Goal: Task Accomplishment & Management: Complete application form

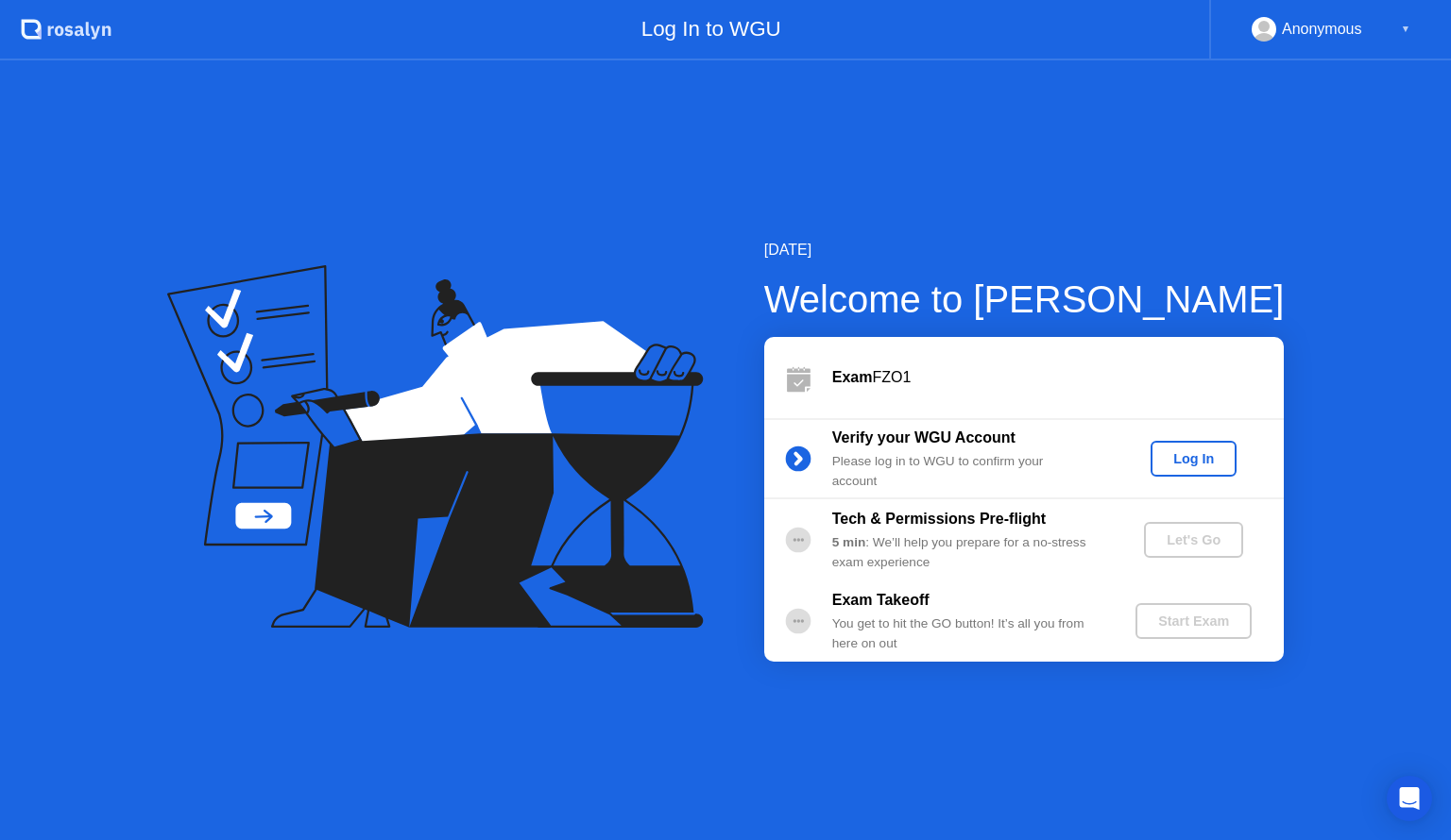
click at [929, 4] on div "Log In to WGU" at bounding box center [660, 30] width 1098 height 60
click at [1168, 452] on div "Log In" at bounding box center [1194, 458] width 71 height 15
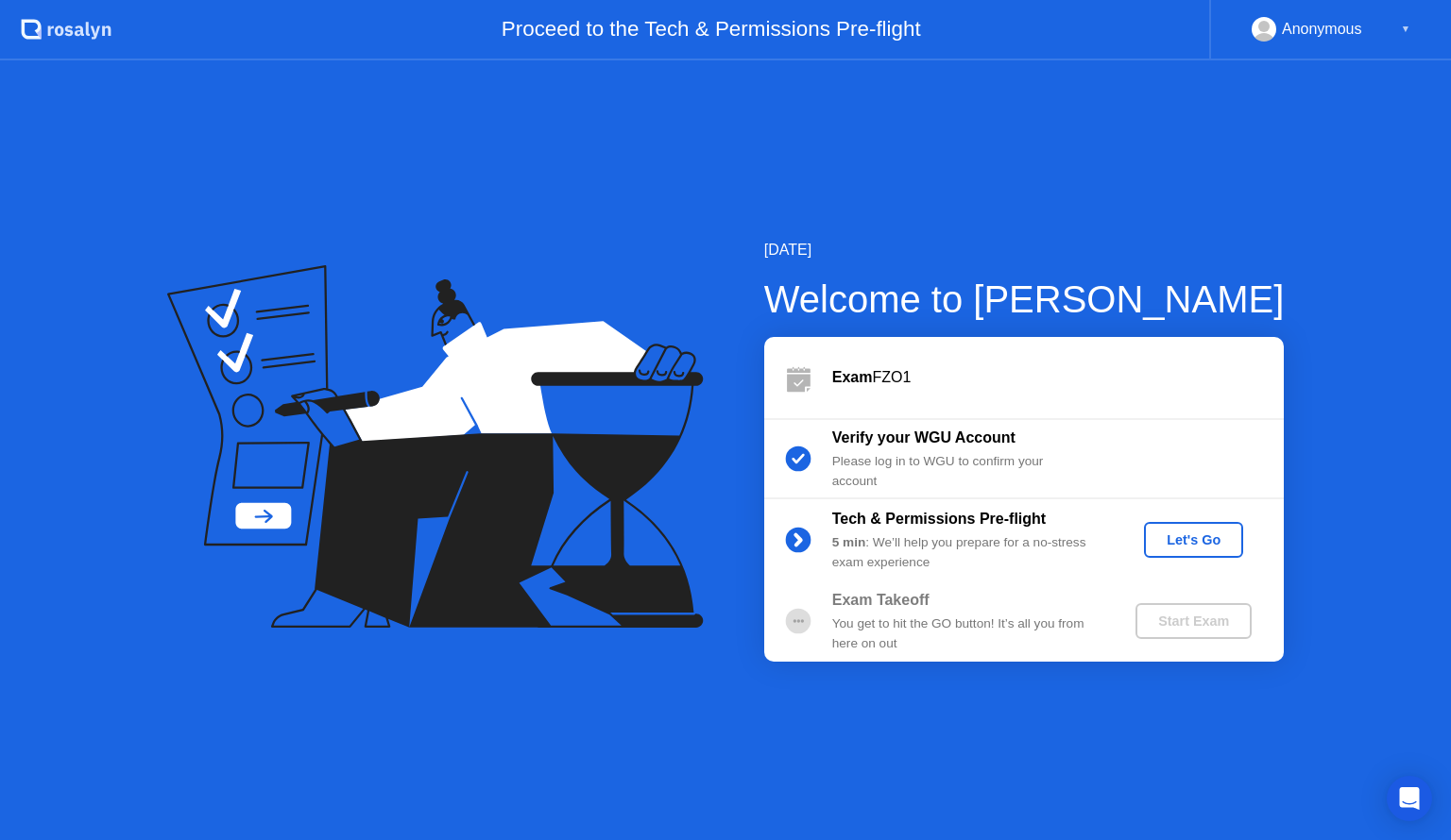
click at [1170, 543] on div "Let's Go" at bounding box center [1193, 539] width 84 height 15
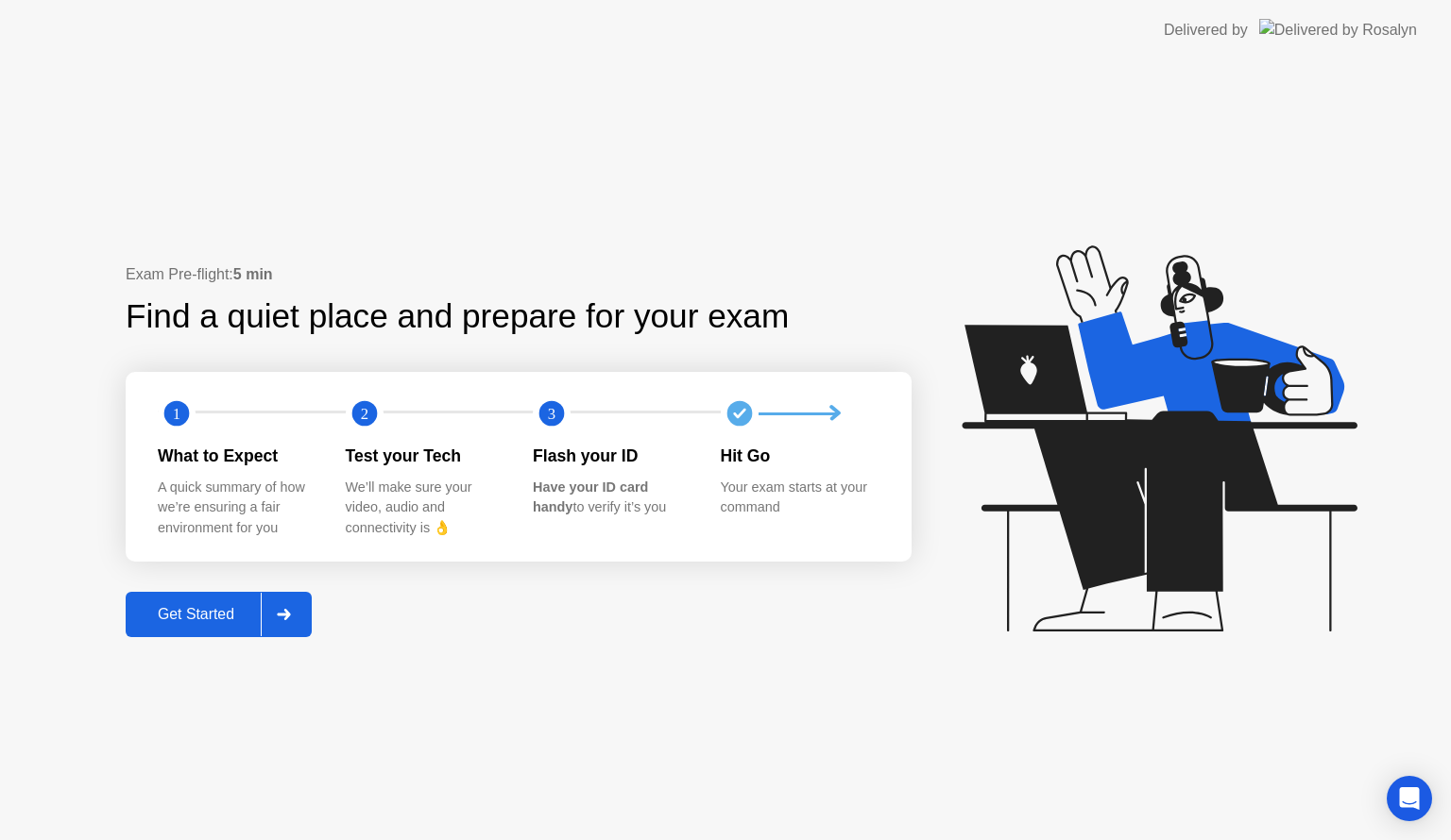
click at [173, 619] on div "Get Started" at bounding box center [195, 614] width 129 height 17
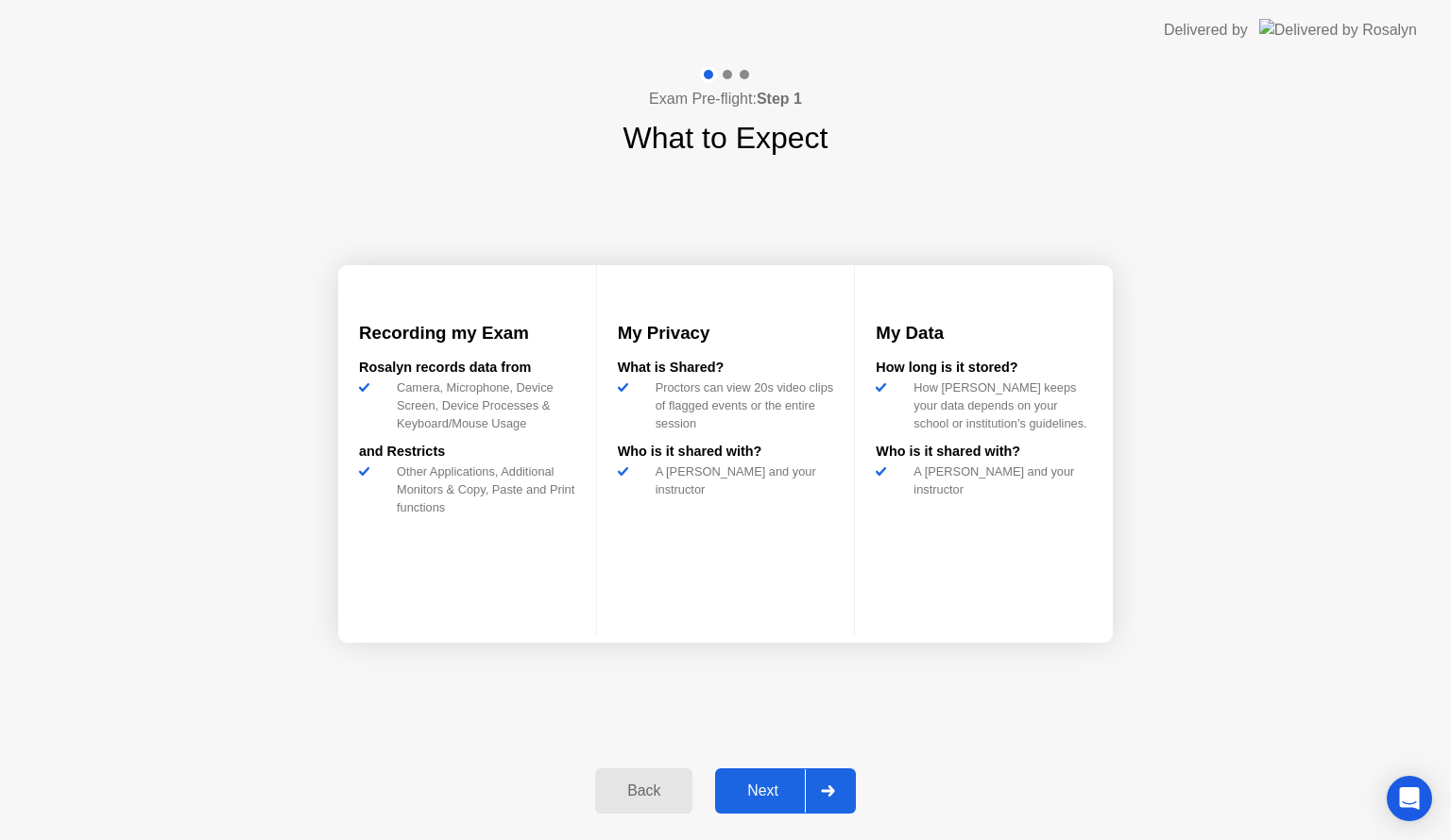
click at [750, 790] on div "Next" at bounding box center [762, 791] width 84 height 17
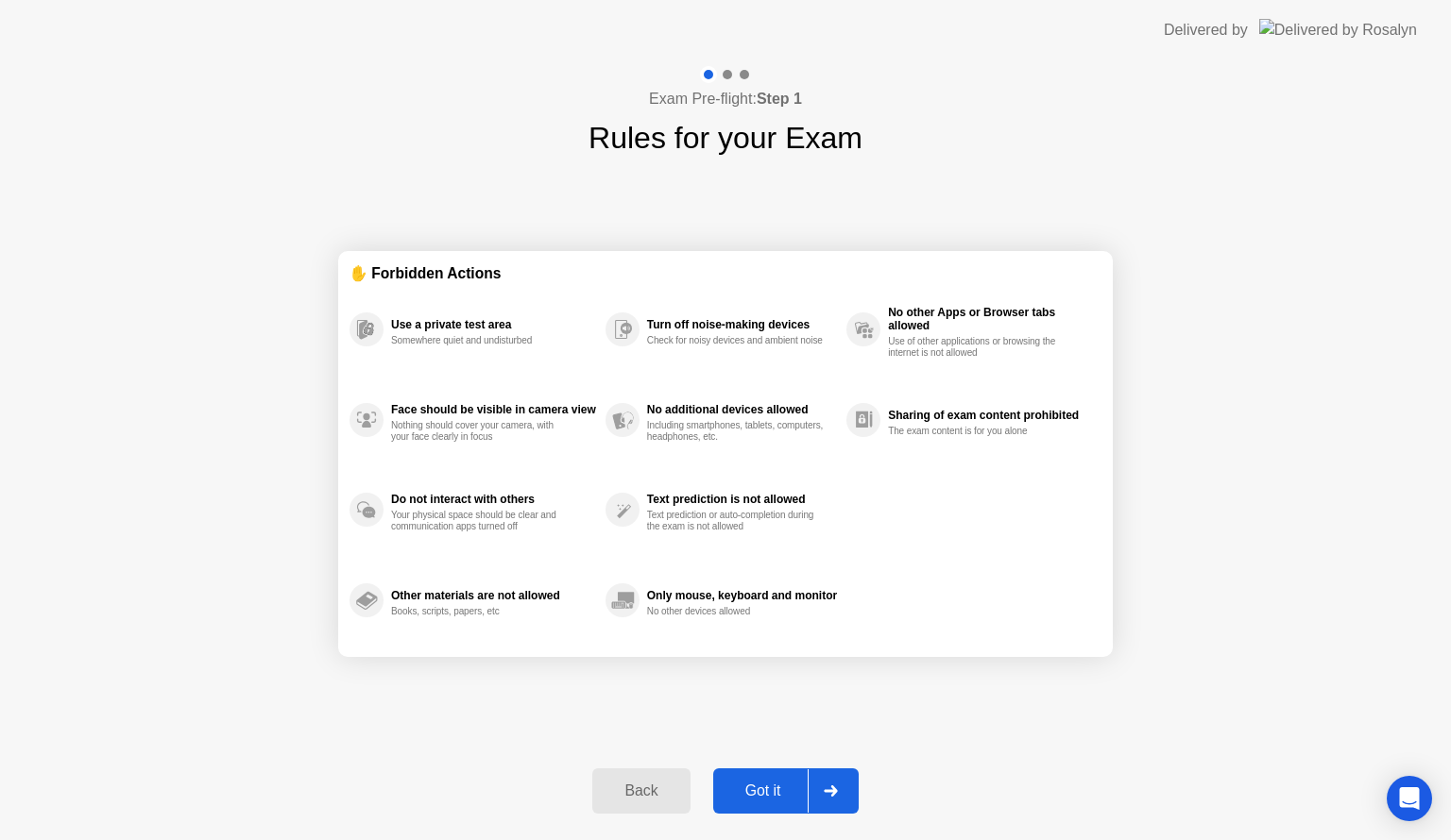
click at [748, 783] on div "Got it" at bounding box center [763, 791] width 89 height 17
select select "**********"
select select "*******"
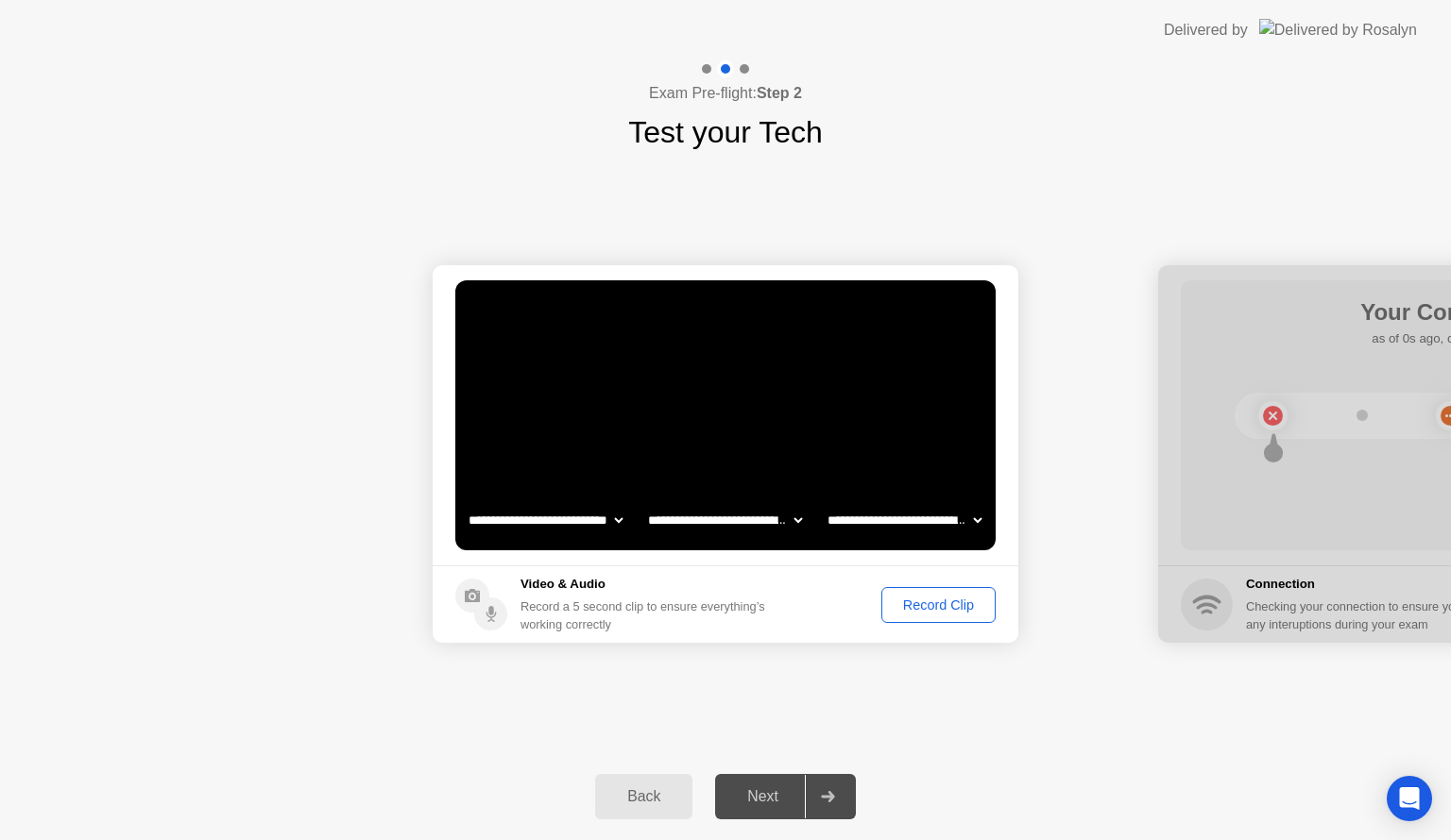
click at [914, 597] on div "Record Clip" at bounding box center [938, 604] width 101 height 15
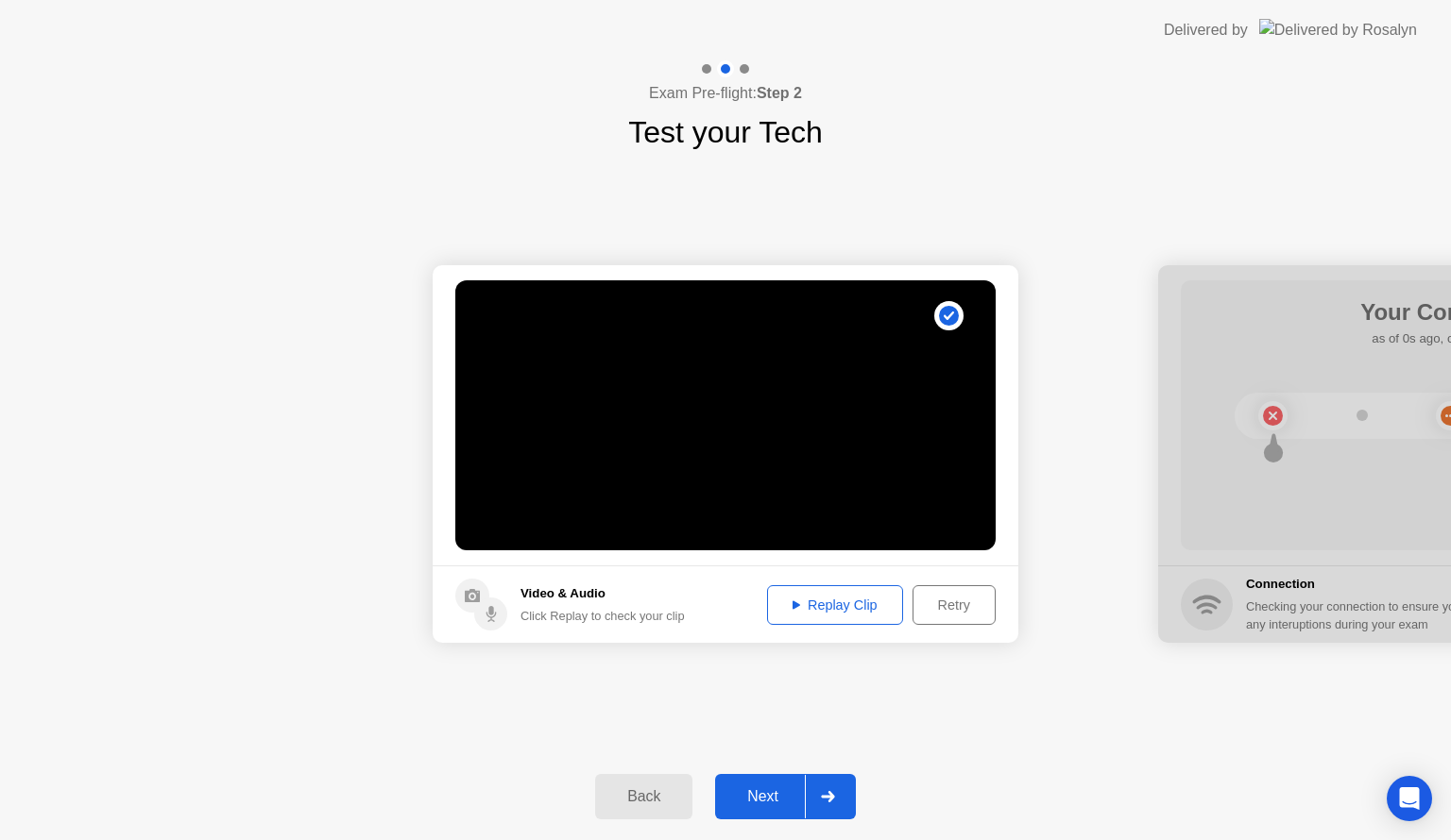
click at [841, 599] on div "Replay Clip" at bounding box center [834, 604] width 122 height 15
click at [824, 600] on div "Replay Clip" at bounding box center [834, 604] width 122 height 15
click at [763, 792] on div "Next" at bounding box center [762, 797] width 84 height 17
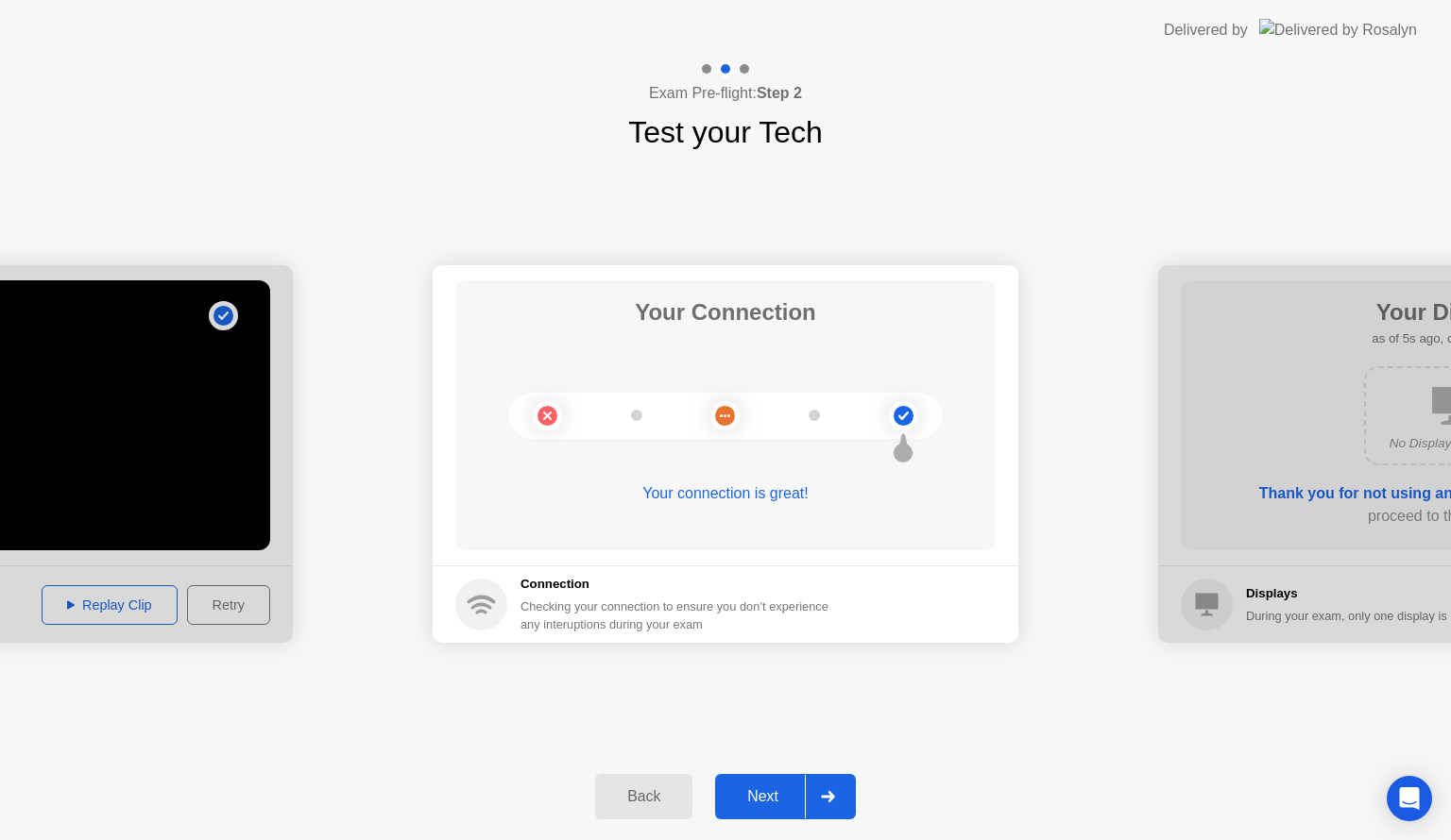
click at [773, 793] on div "Next" at bounding box center [762, 797] width 84 height 17
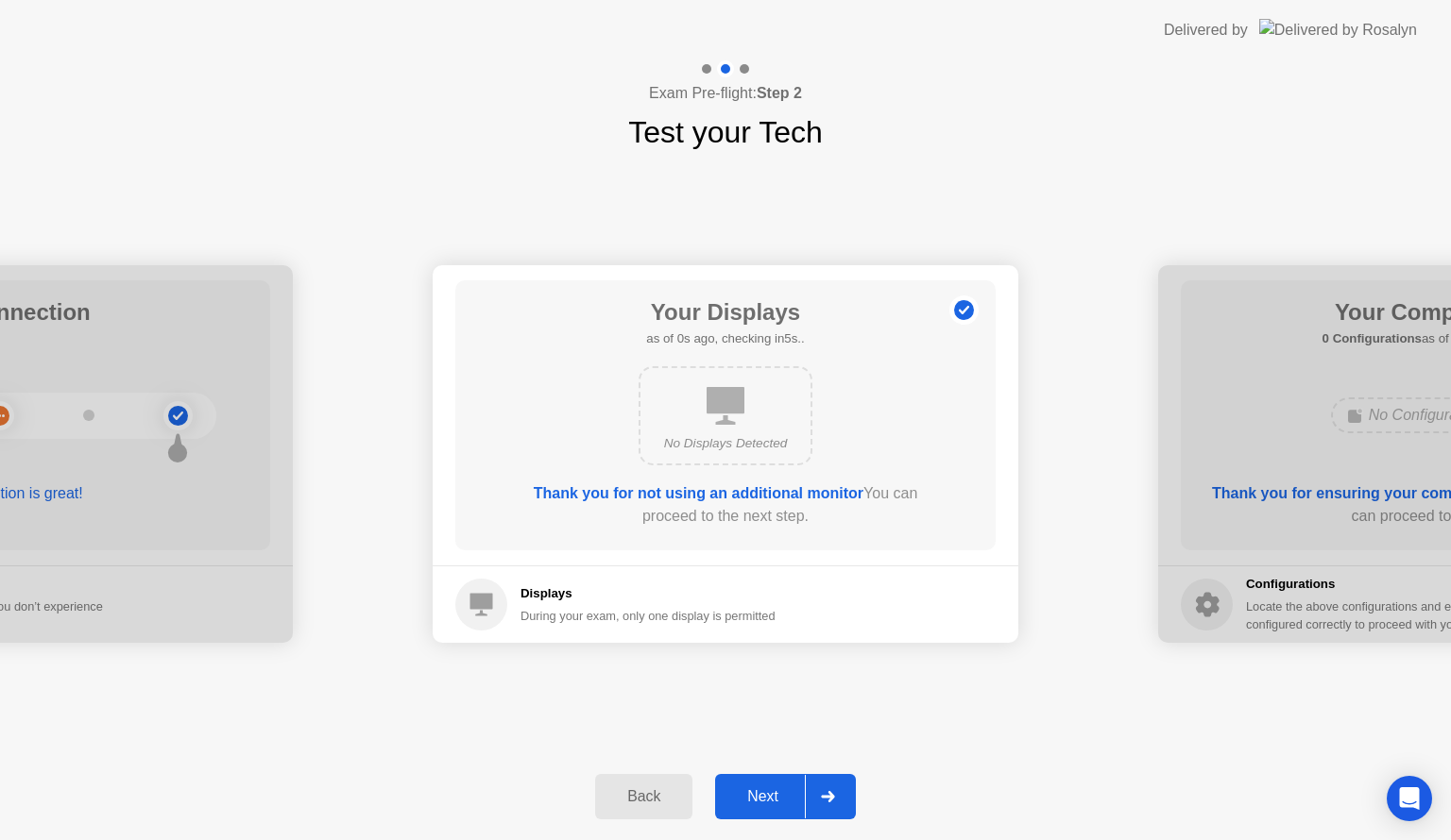
click at [765, 789] on div "Next" at bounding box center [762, 797] width 84 height 17
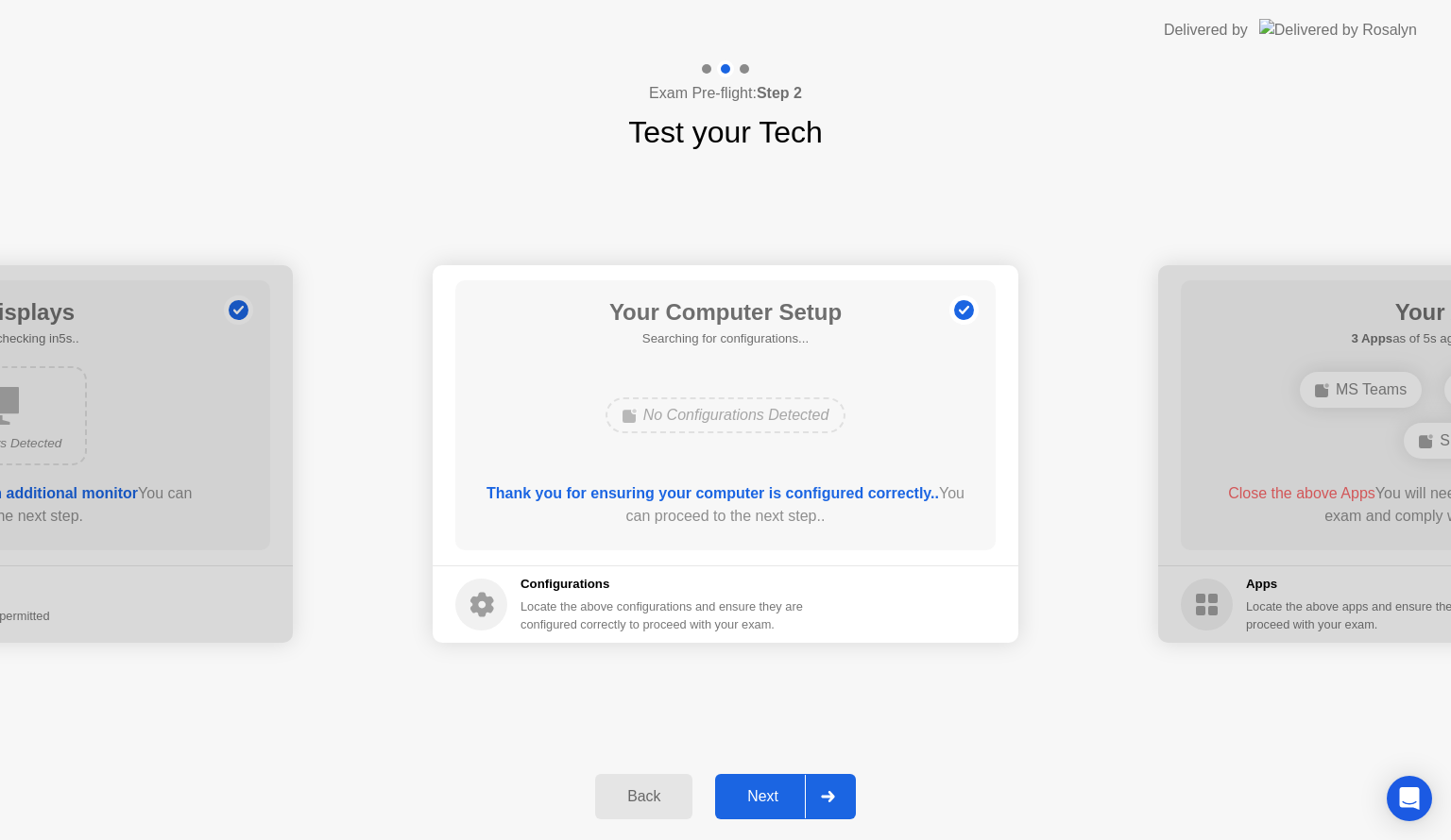
click at [764, 792] on div "Next" at bounding box center [762, 797] width 84 height 17
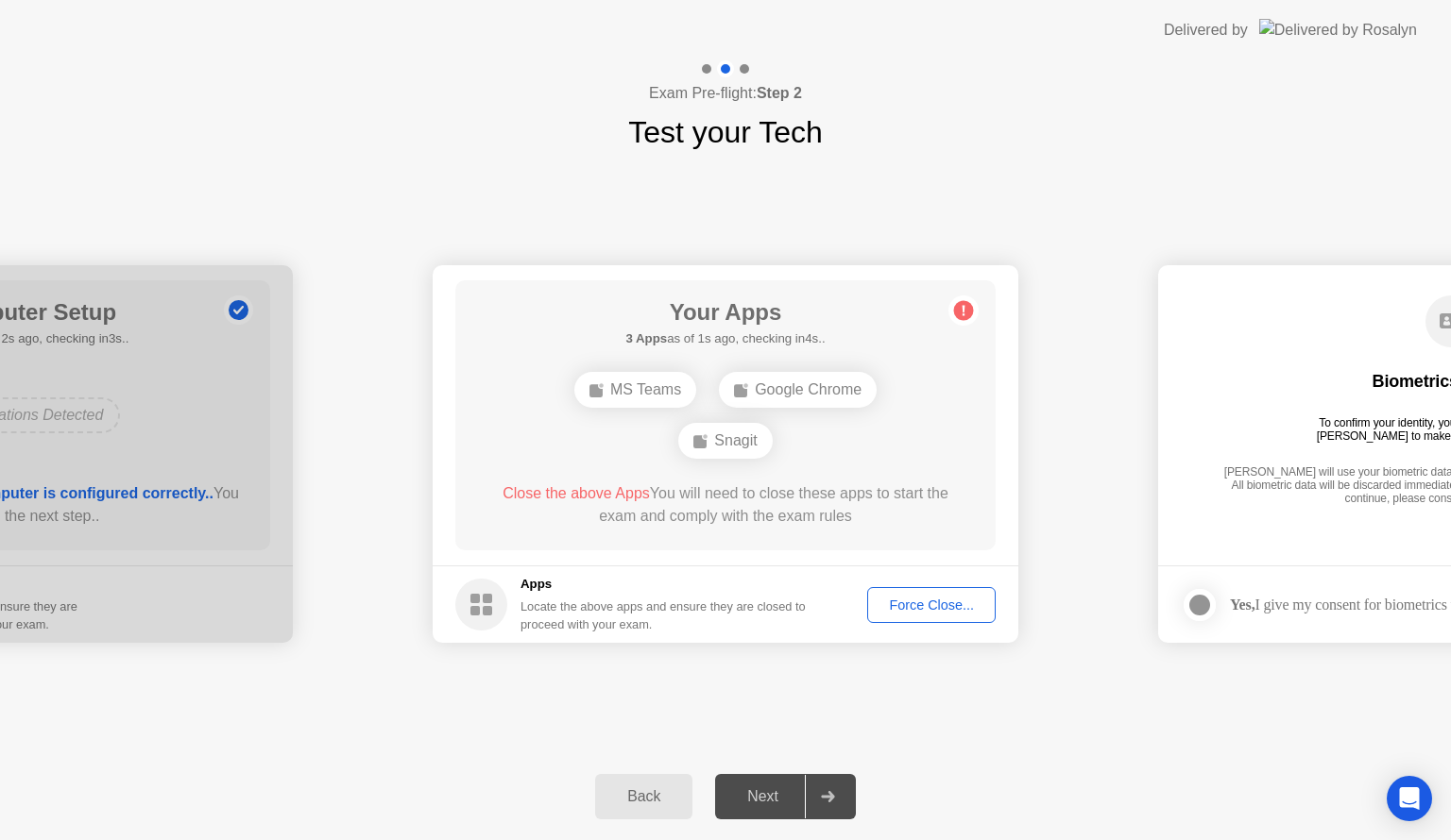
click at [884, 616] on button "Force Close..." at bounding box center [931, 605] width 128 height 35
click at [948, 606] on div "Force Close..." at bounding box center [931, 604] width 115 height 15
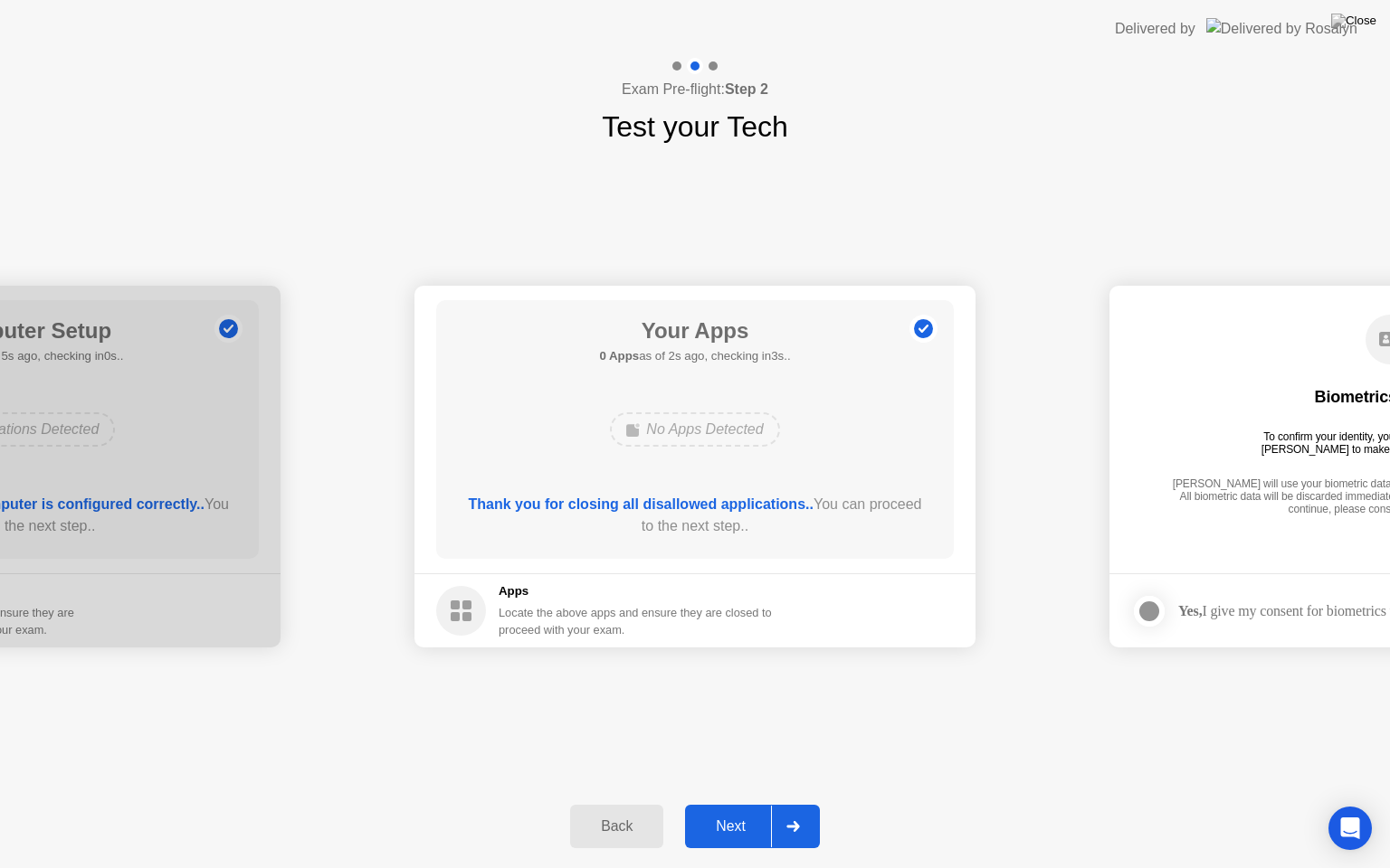
click at [728, 804] on button "Next" at bounding box center [752, 826] width 135 height 43
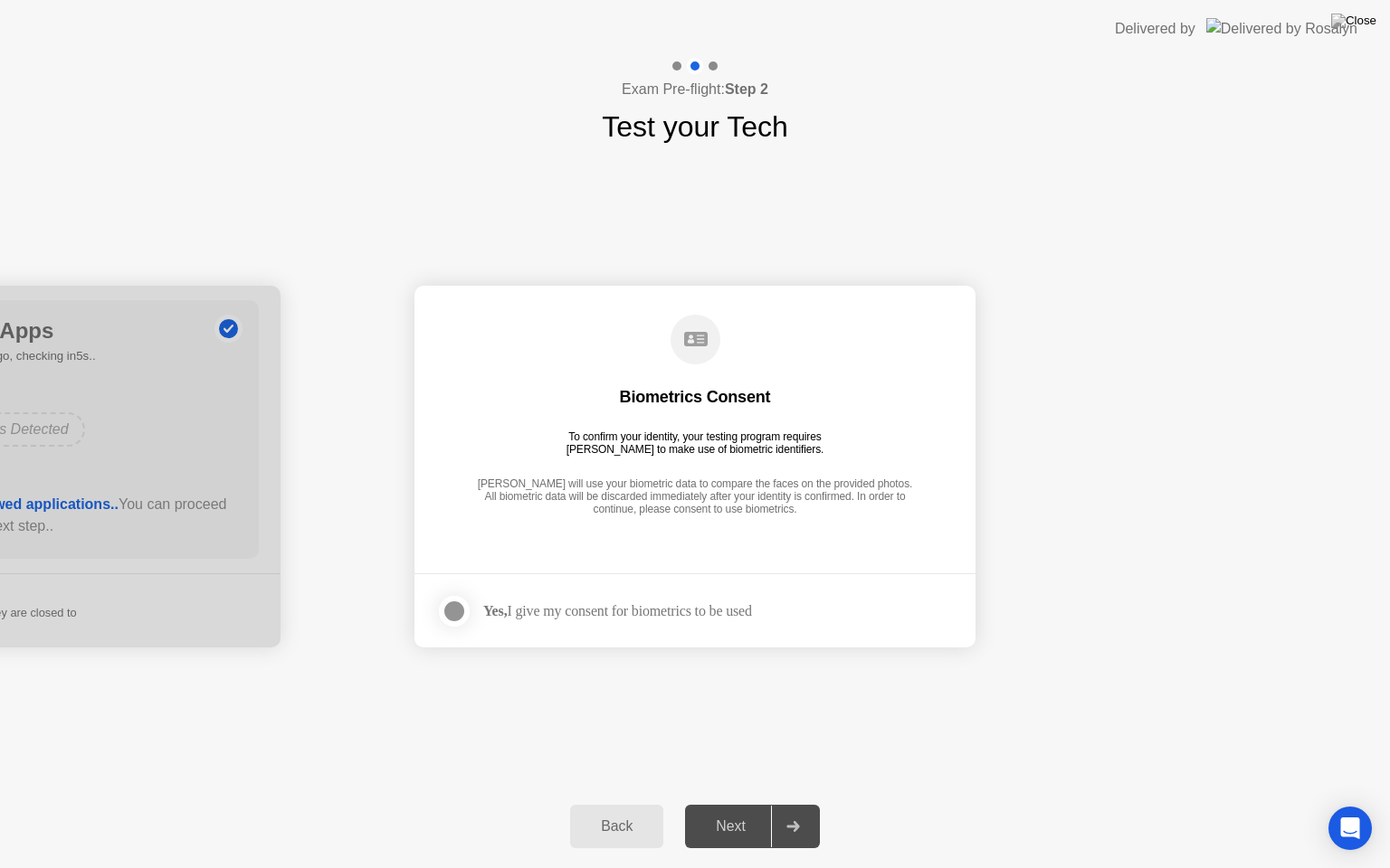
click at [461, 606] on div at bounding box center [454, 611] width 22 height 22
click at [723, 804] on button "Next" at bounding box center [752, 826] width 135 height 43
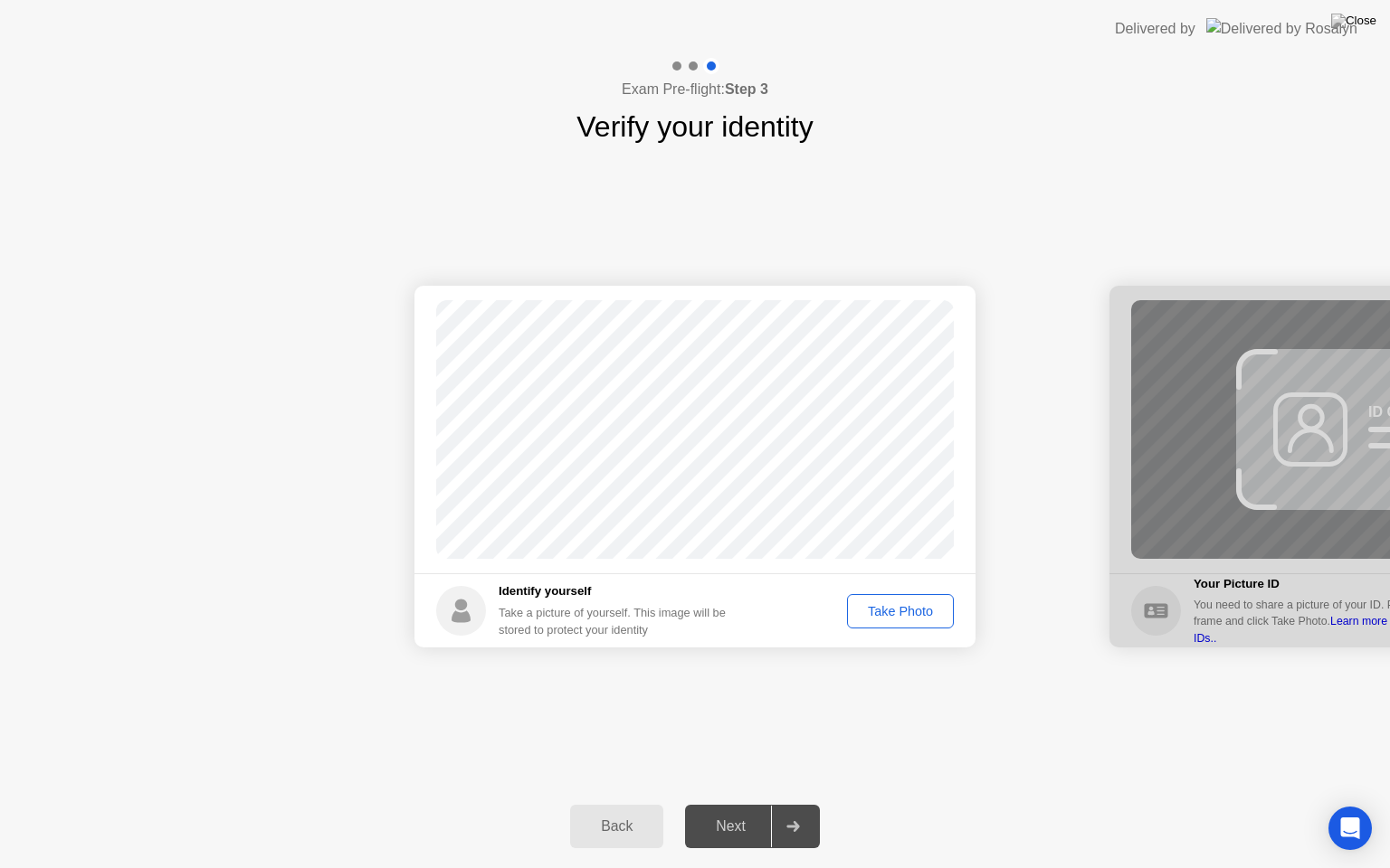
click at [881, 618] on div "Take Photo" at bounding box center [901, 611] width 94 height 14
click at [706, 804] on div "Next" at bounding box center [730, 826] width 80 height 16
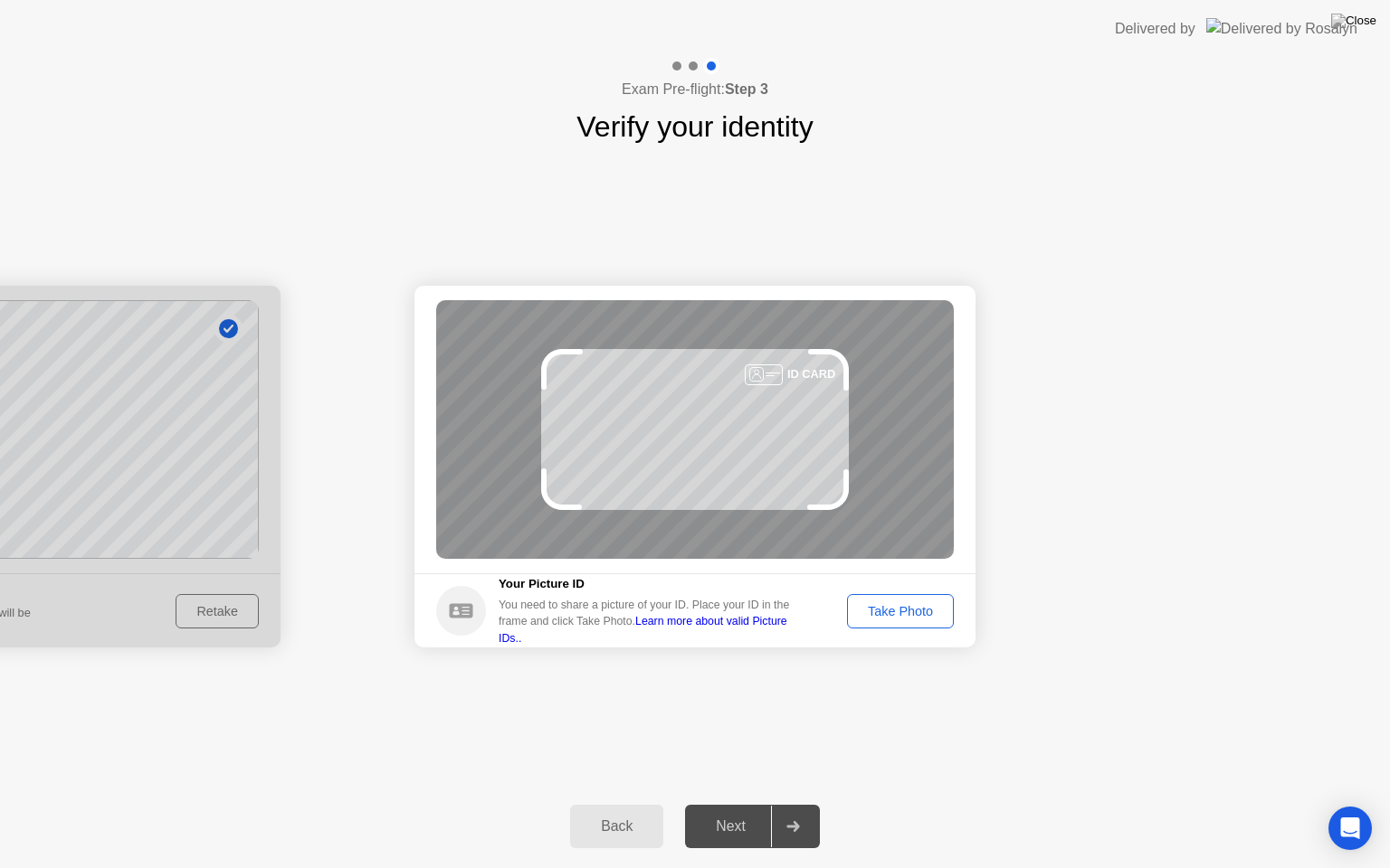
click at [901, 612] on div "Take Photo" at bounding box center [901, 611] width 94 height 14
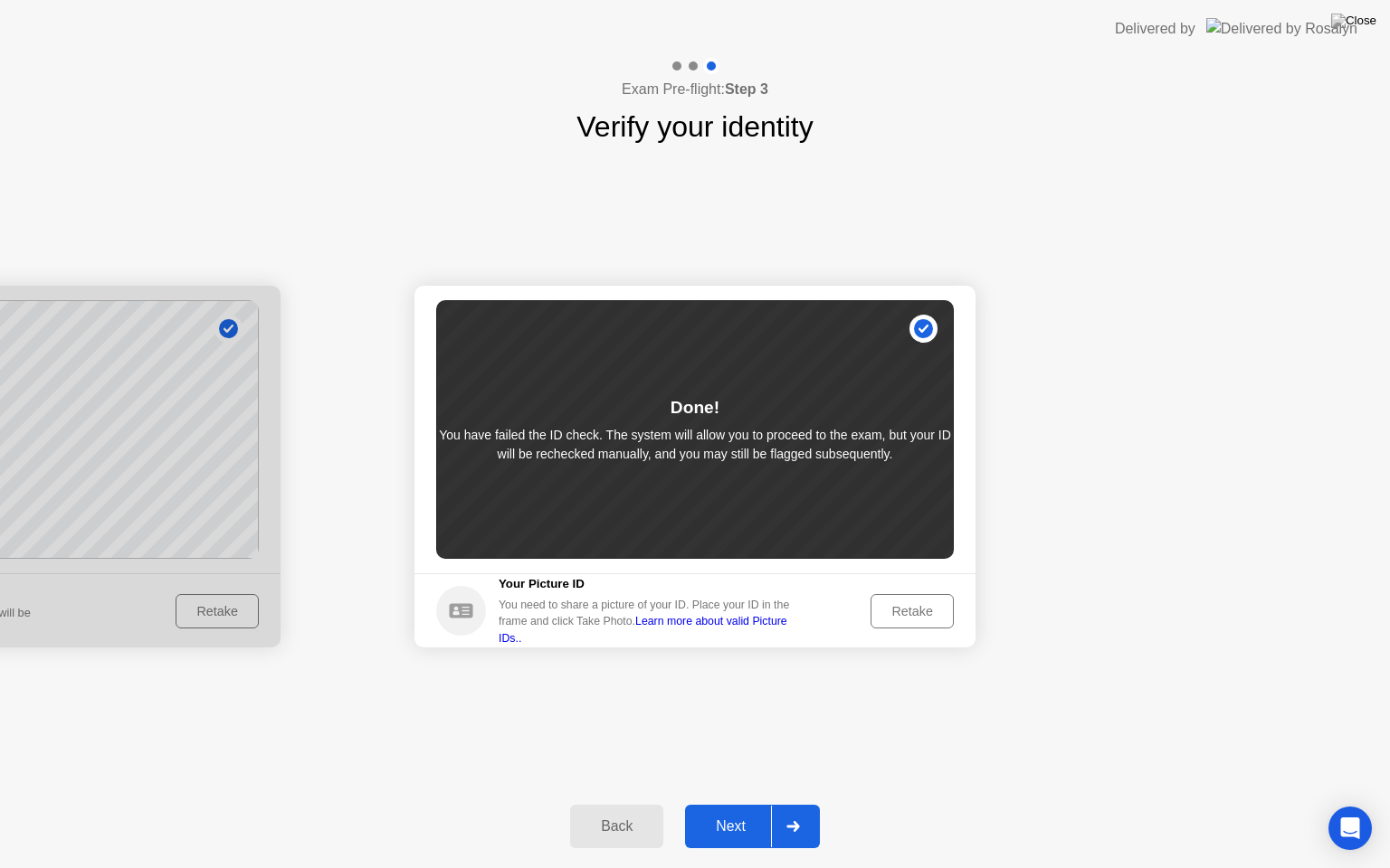
click at [746, 804] on div "Next" at bounding box center [730, 826] width 80 height 16
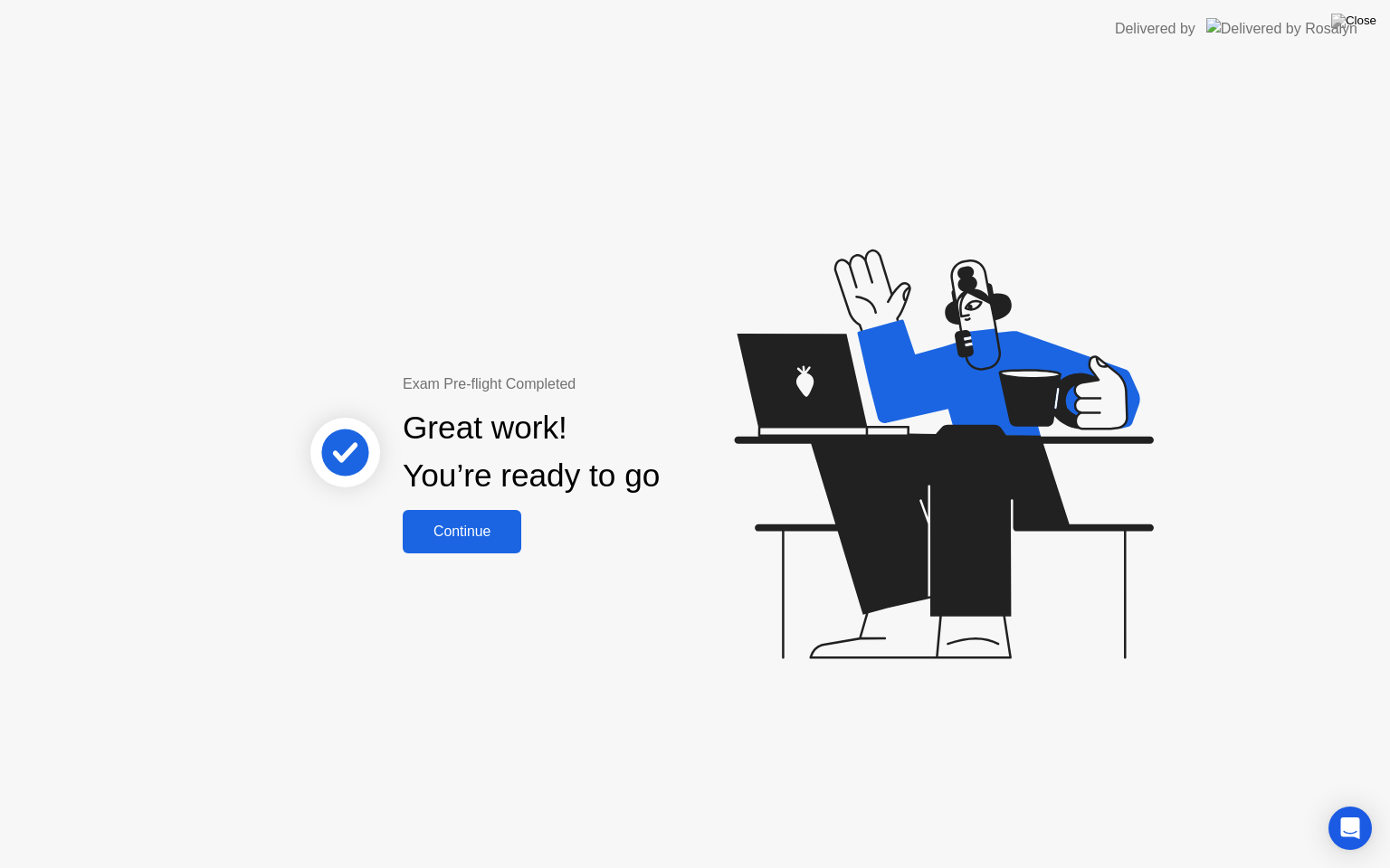
click at [478, 532] on div "Continue" at bounding box center [462, 531] width 108 height 16
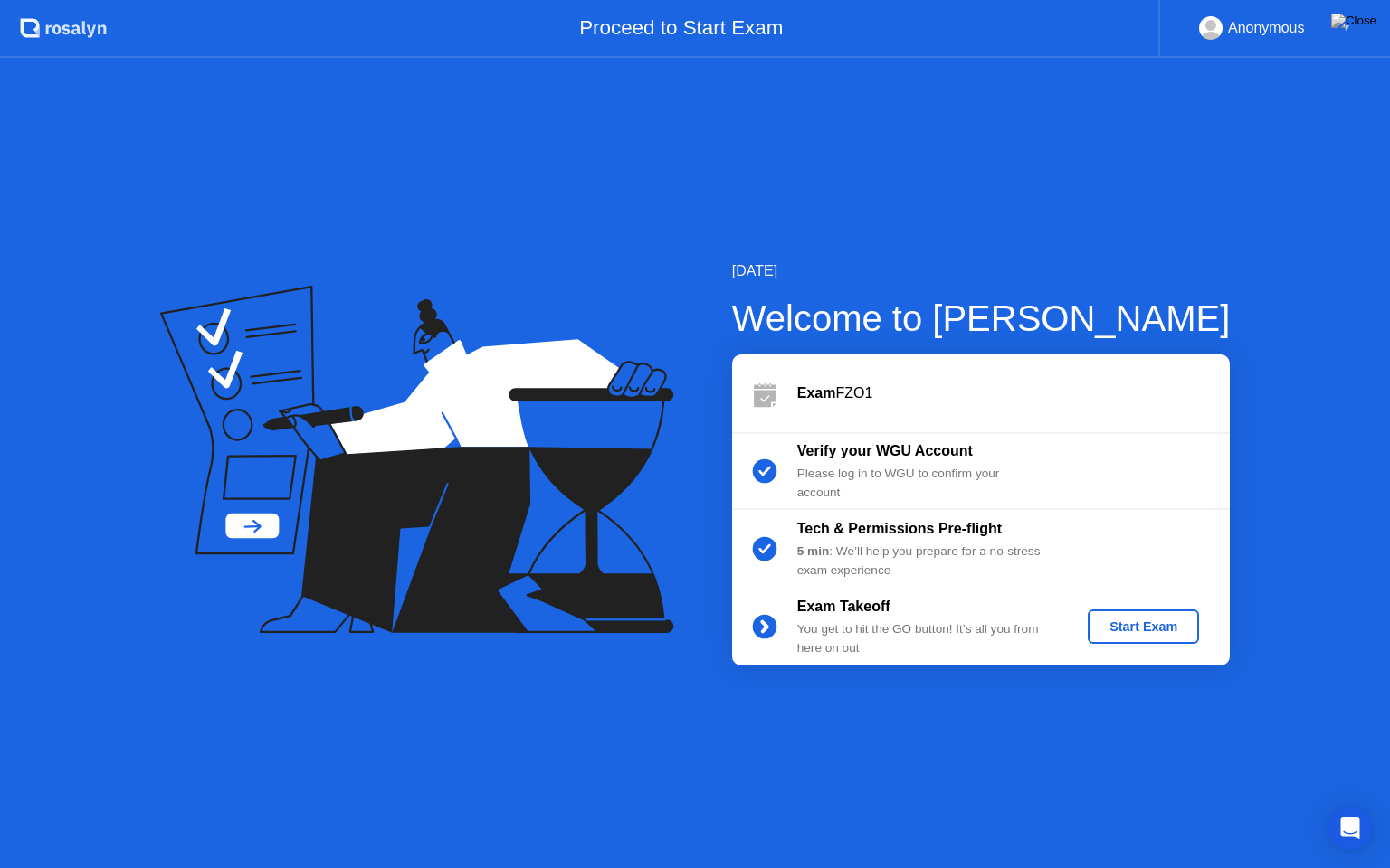
click at [1115, 629] on div "Start Exam" at bounding box center [1143, 626] width 96 height 14
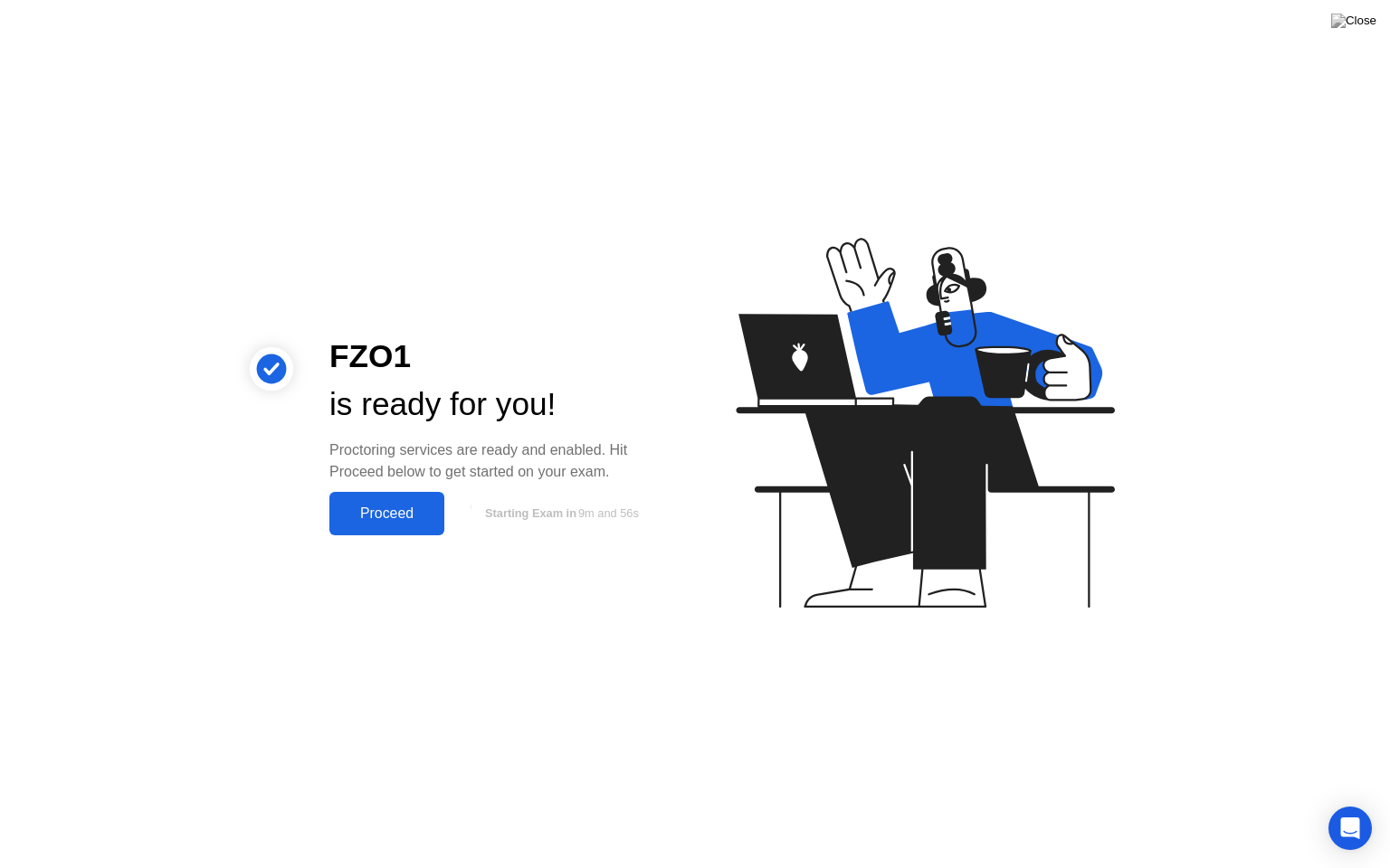
click at [405, 509] on div "Proceed" at bounding box center [386, 513] width 104 height 16
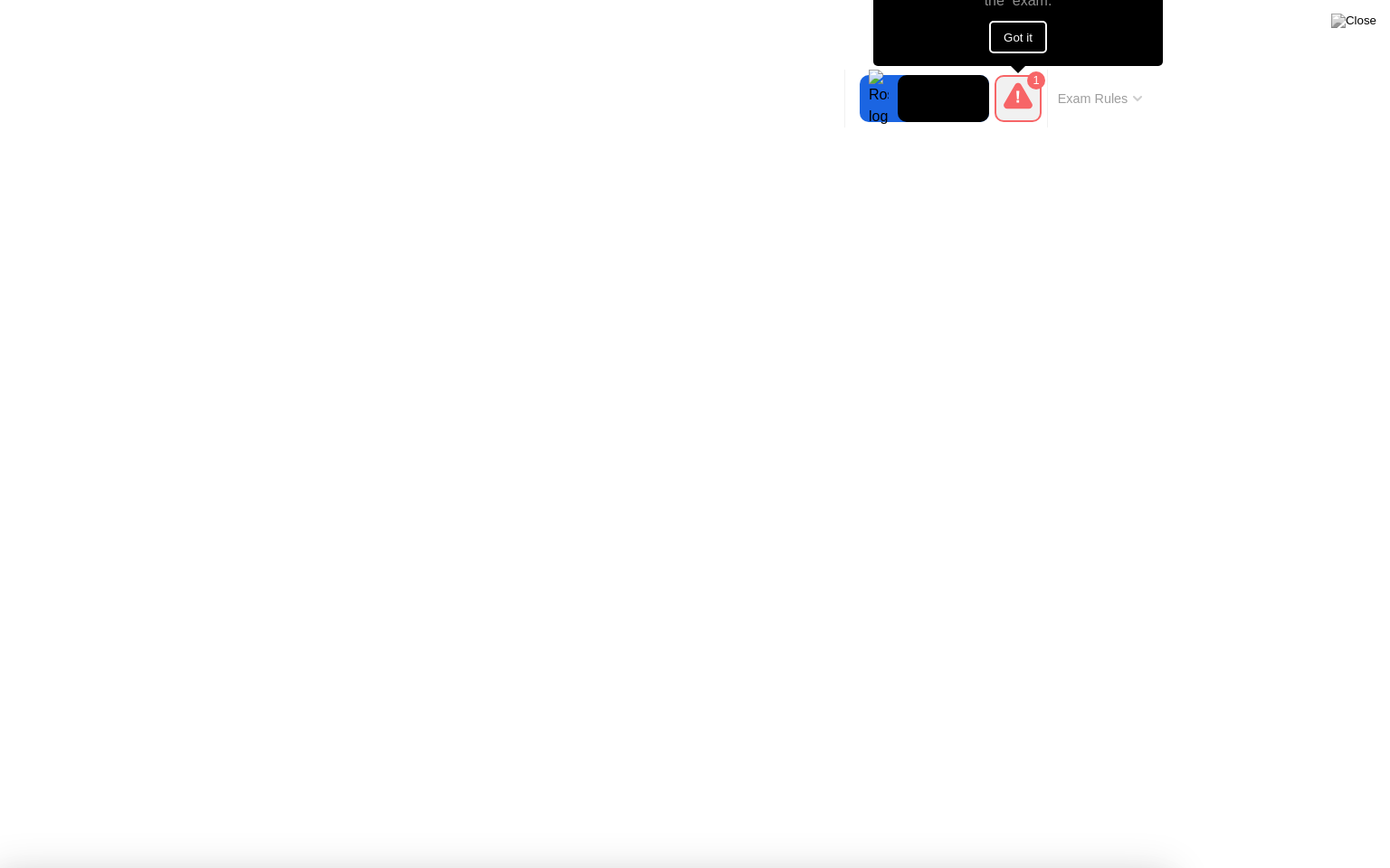
click at [1037, 37] on button "Got it" at bounding box center [1018, 37] width 58 height 32
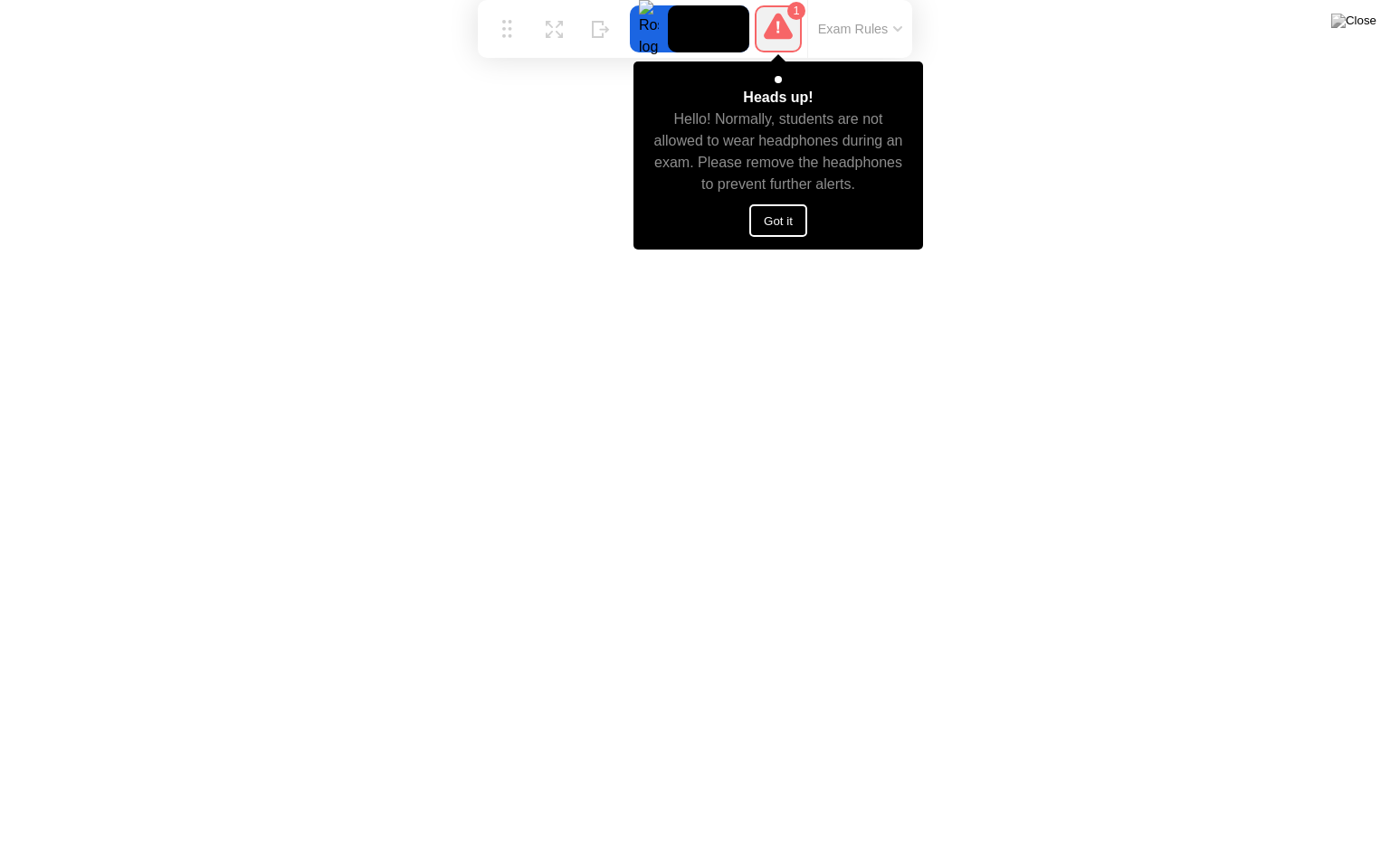
click at [781, 217] on button "Got it" at bounding box center [778, 220] width 58 height 32
